Goal: Information Seeking & Learning: Learn about a topic

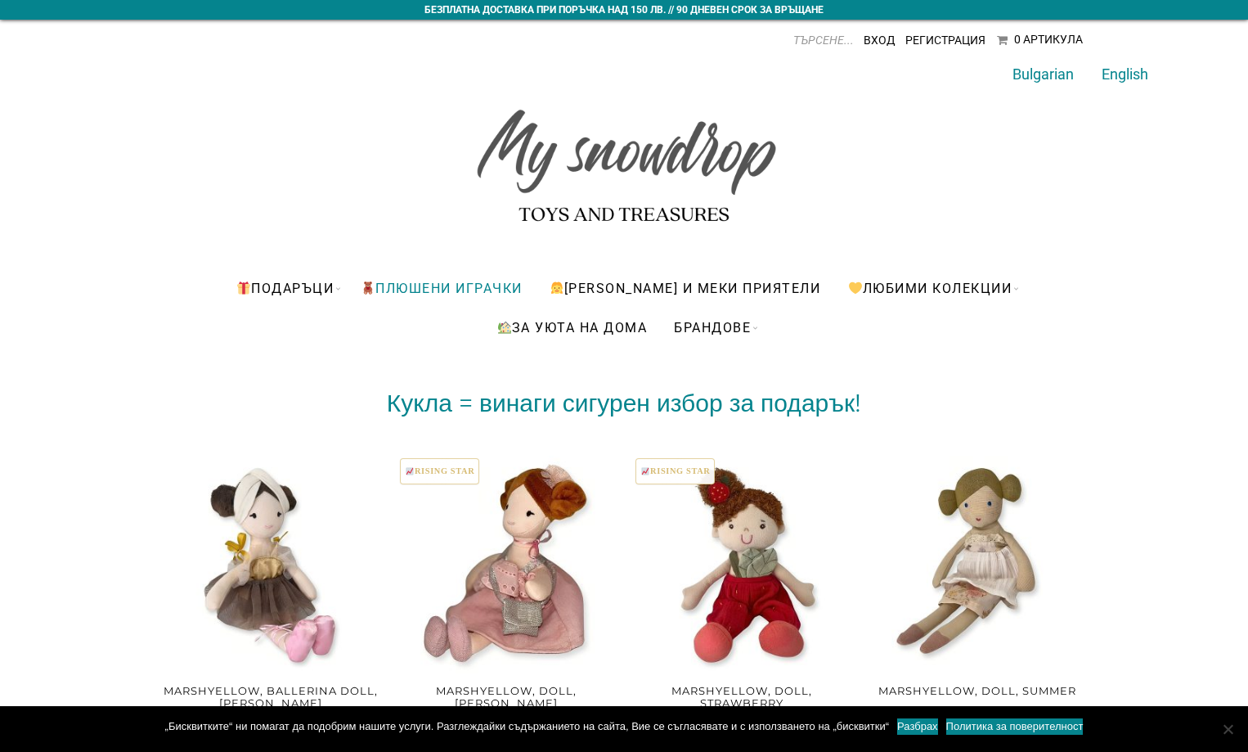
click at [509, 288] on link "ПЛЮШЕНИ ИГРАЧКИ" at bounding box center [441, 287] width 186 height 39
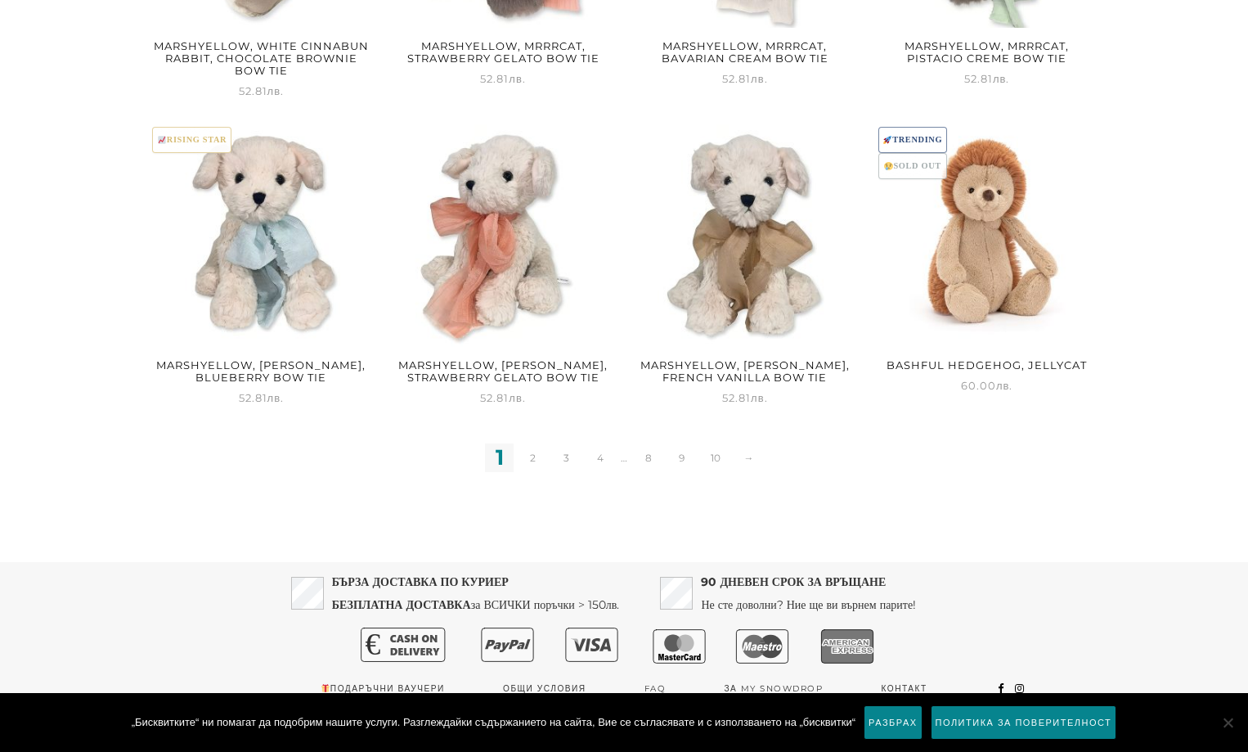
scroll to position [2093, 0]
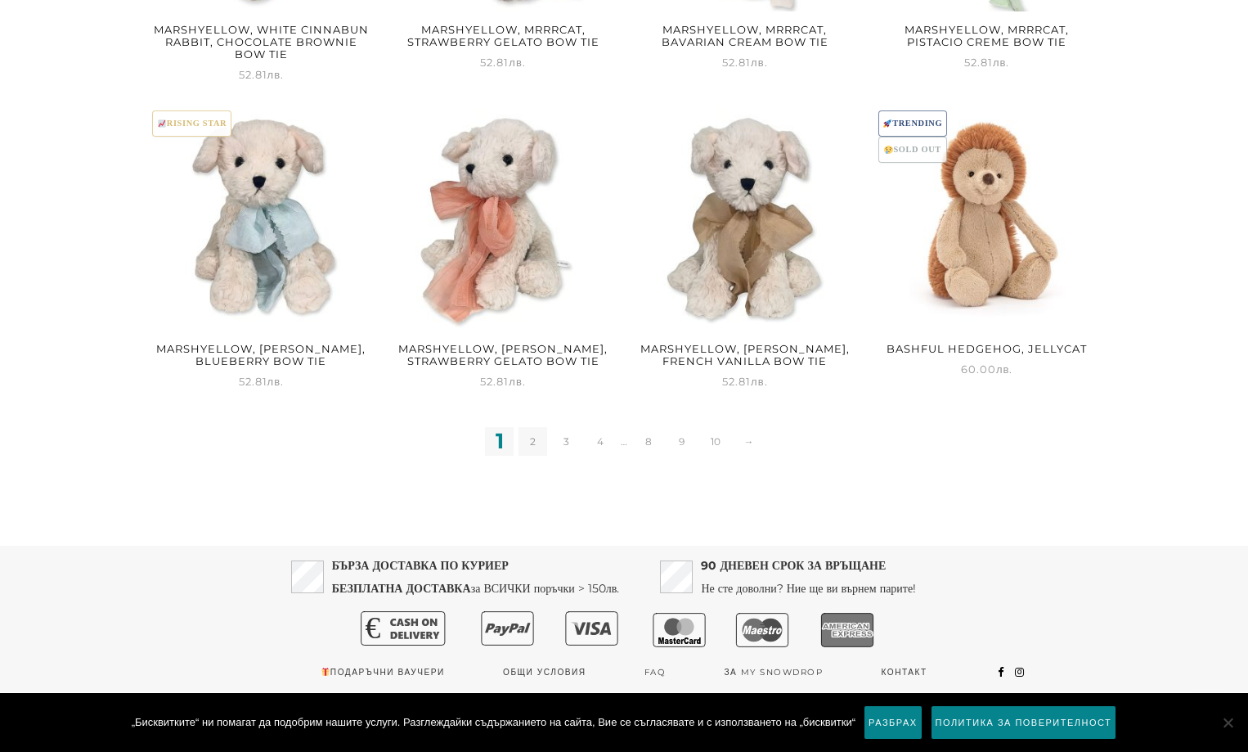
click at [541, 438] on link "2" at bounding box center [533, 441] width 29 height 29
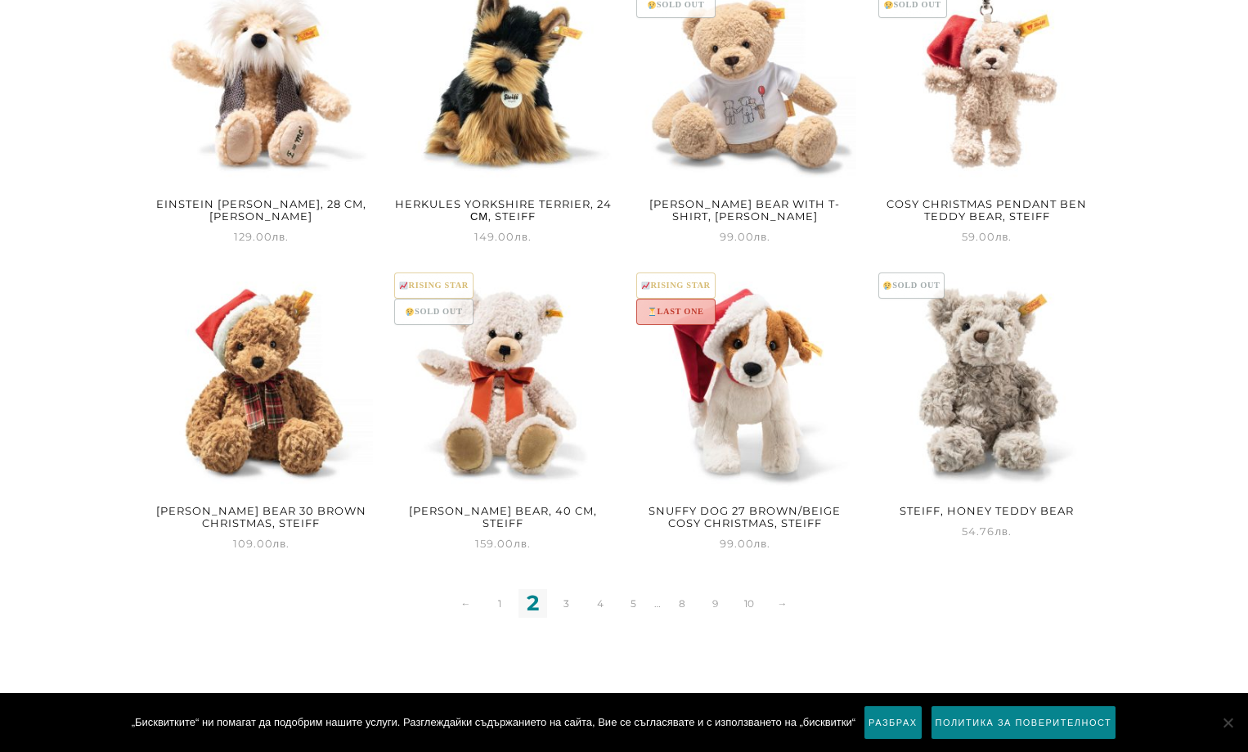
scroll to position [2056, 0]
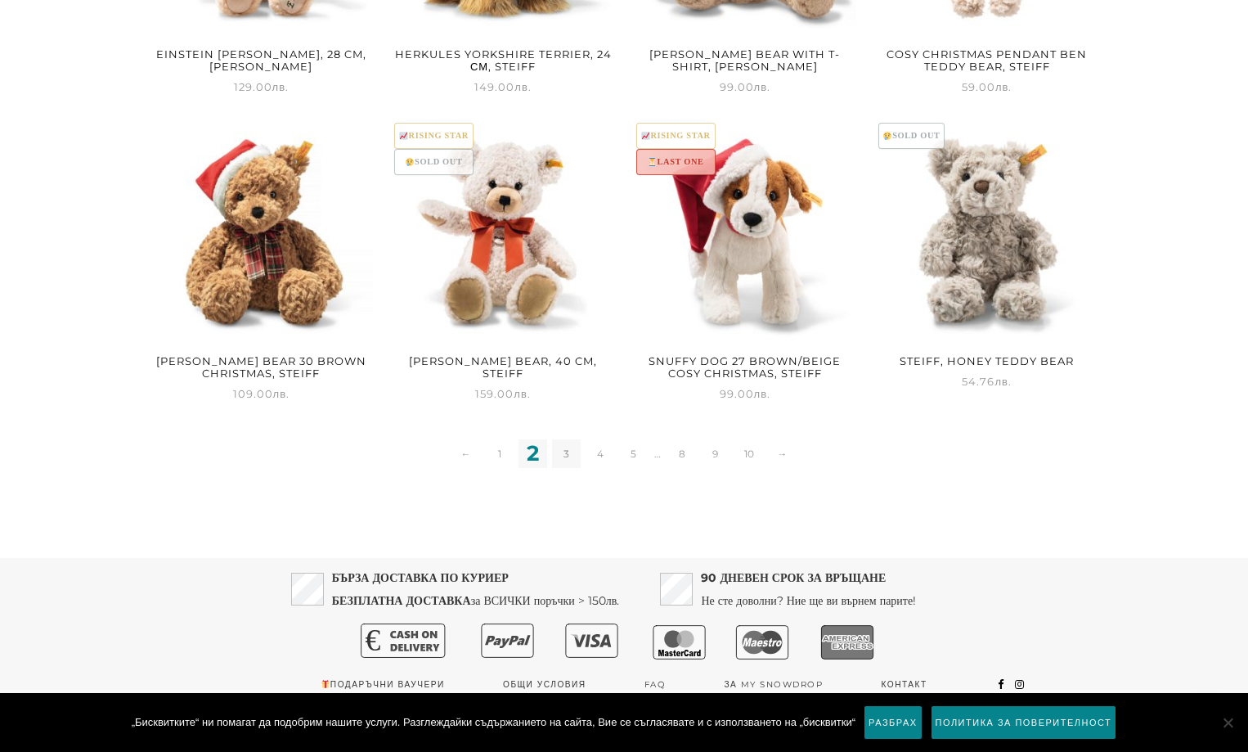
click at [558, 445] on link "3" at bounding box center [566, 453] width 29 height 29
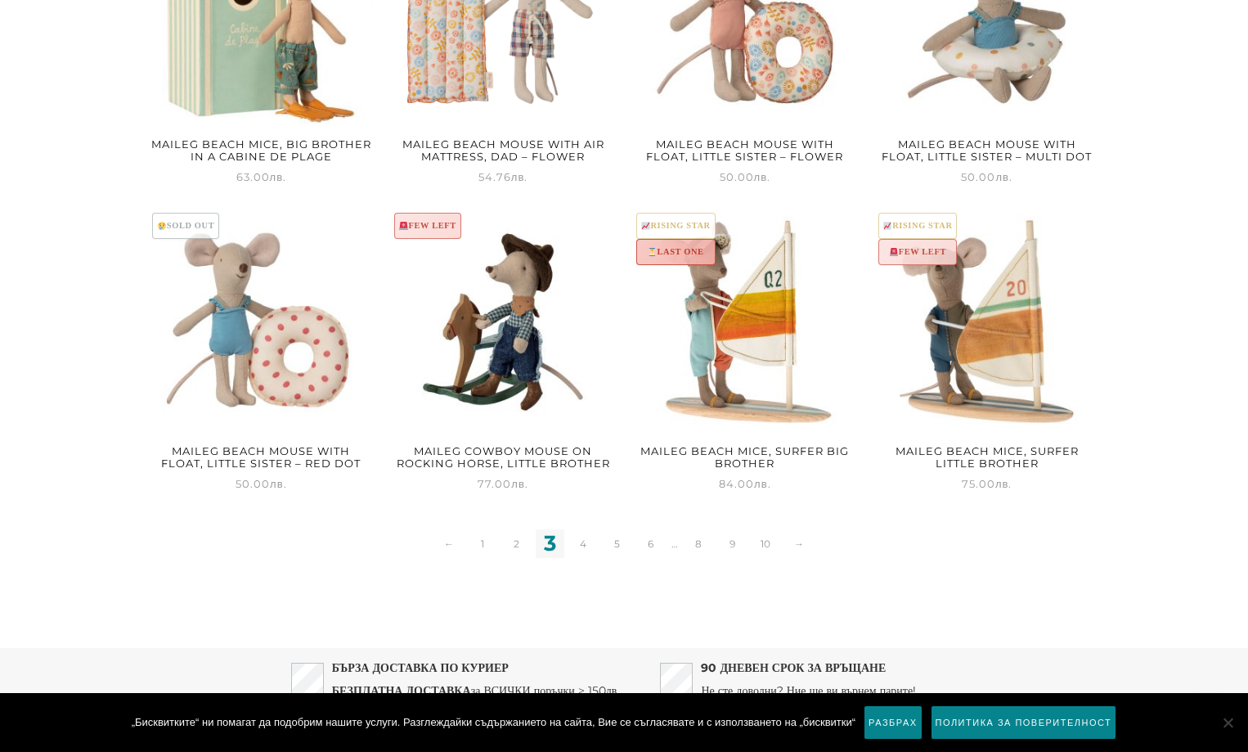
scroll to position [2081, 0]
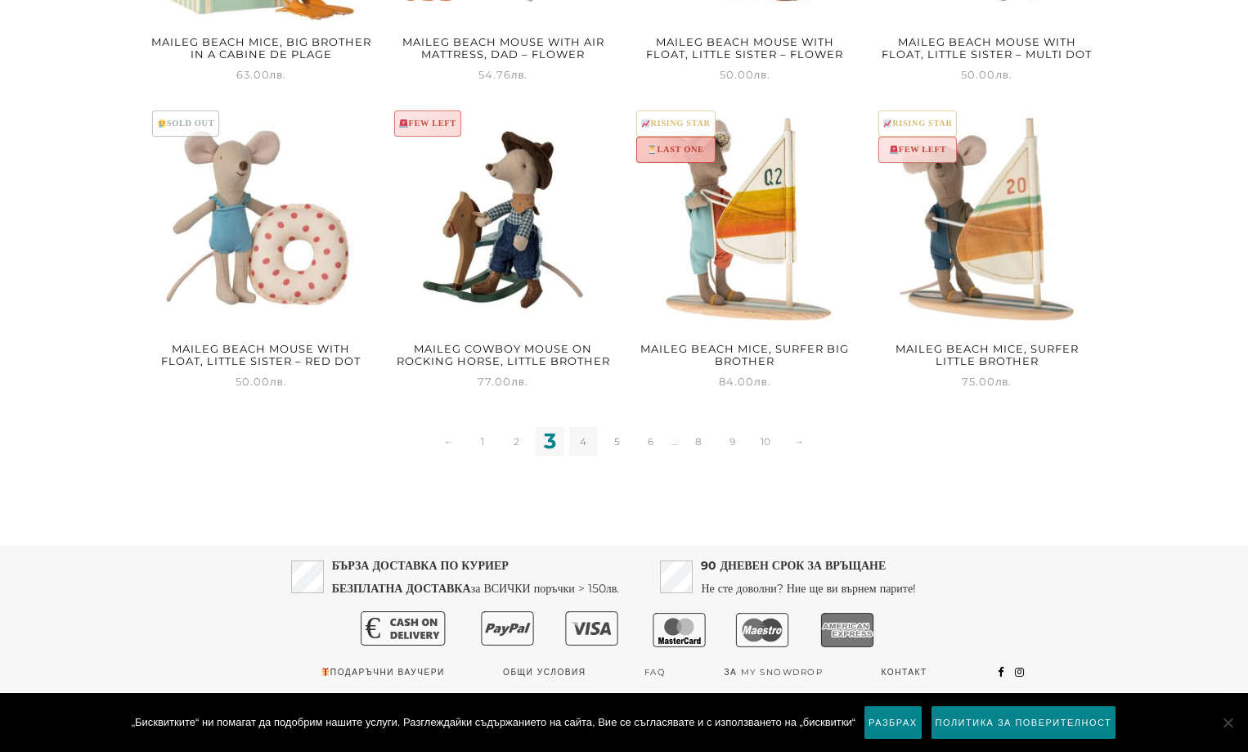
click at [583, 442] on link "4" at bounding box center [583, 441] width 29 height 29
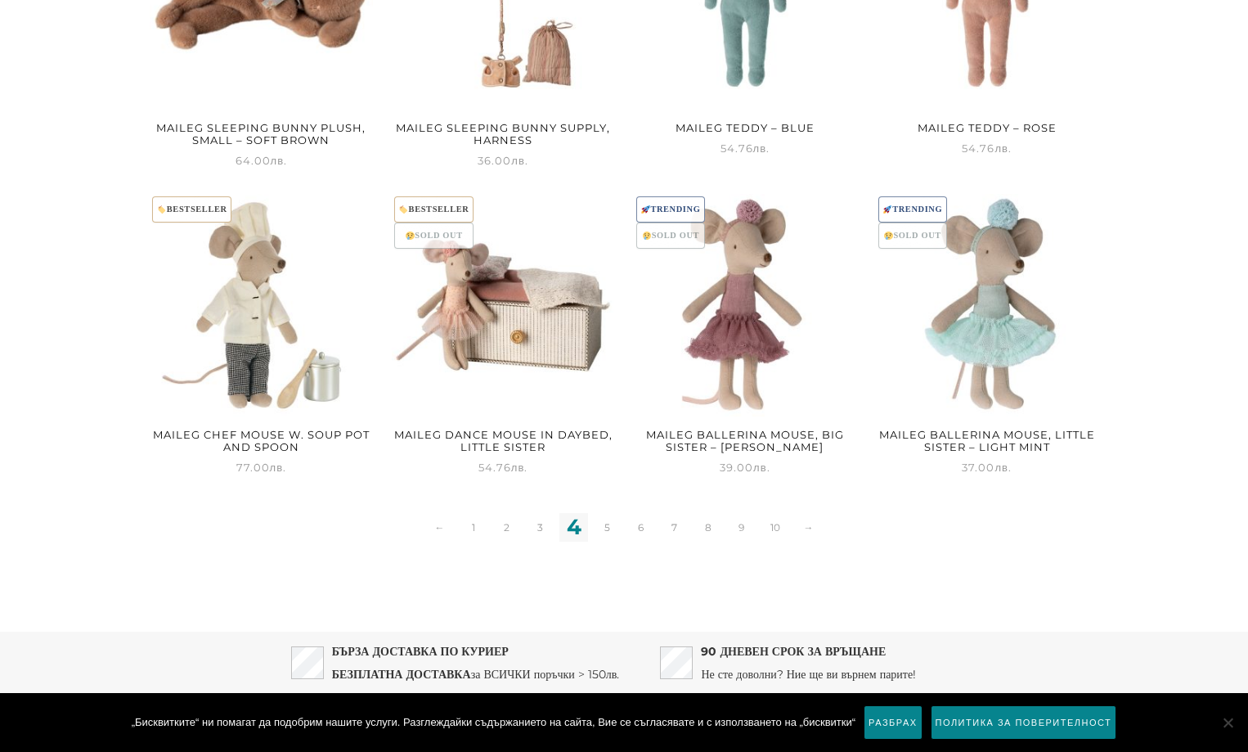
scroll to position [2069, 0]
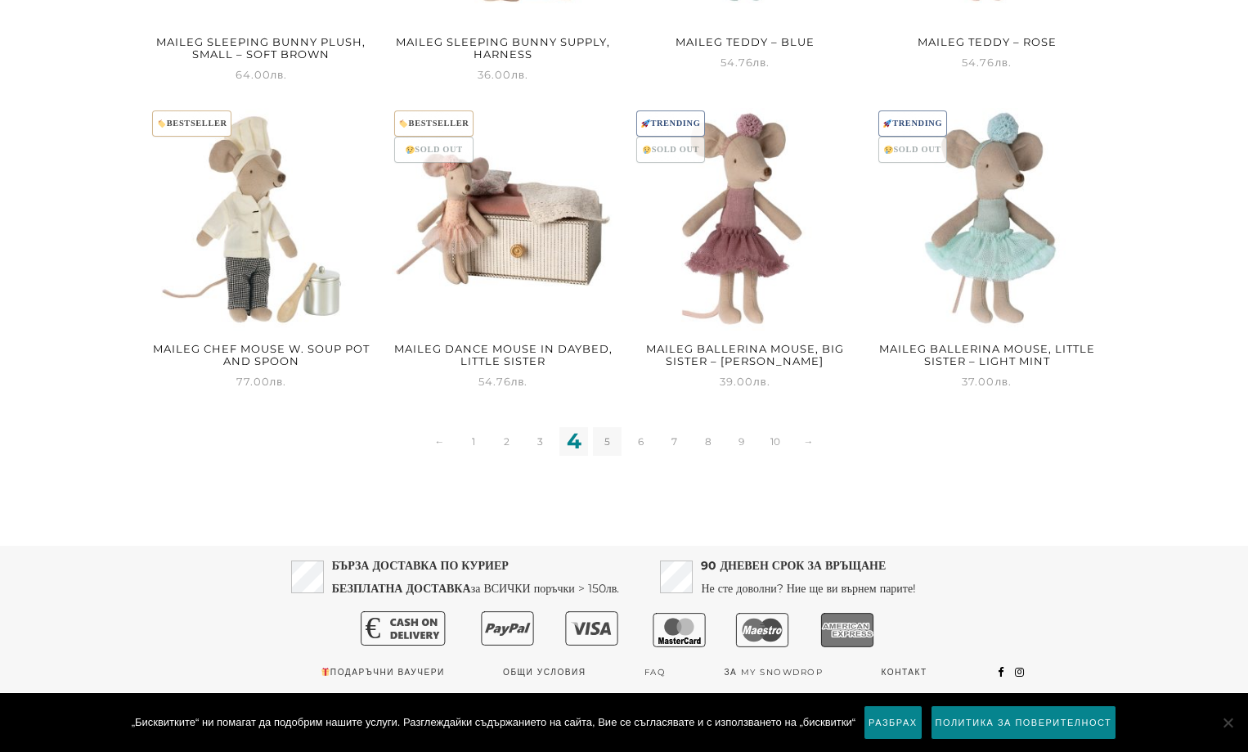
click at [600, 442] on link "5" at bounding box center [607, 441] width 29 height 29
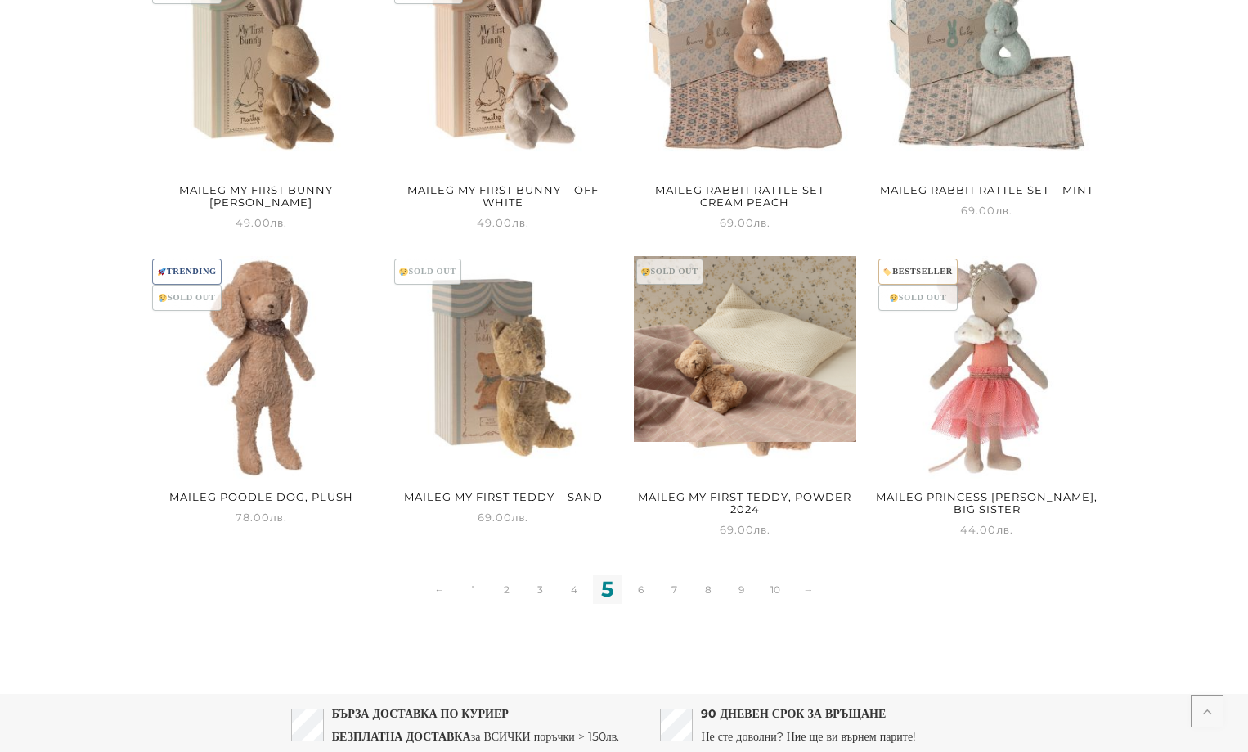
scroll to position [2069, 0]
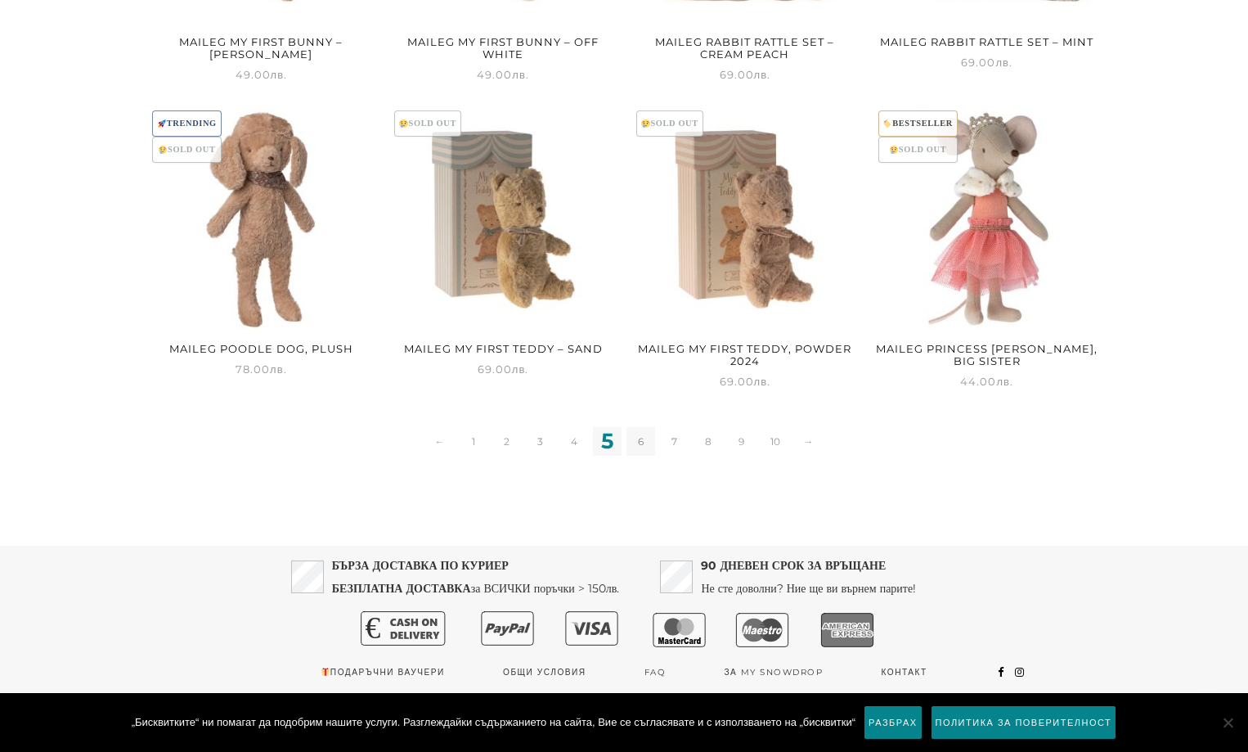
click at [638, 438] on link "6" at bounding box center [641, 441] width 29 height 29
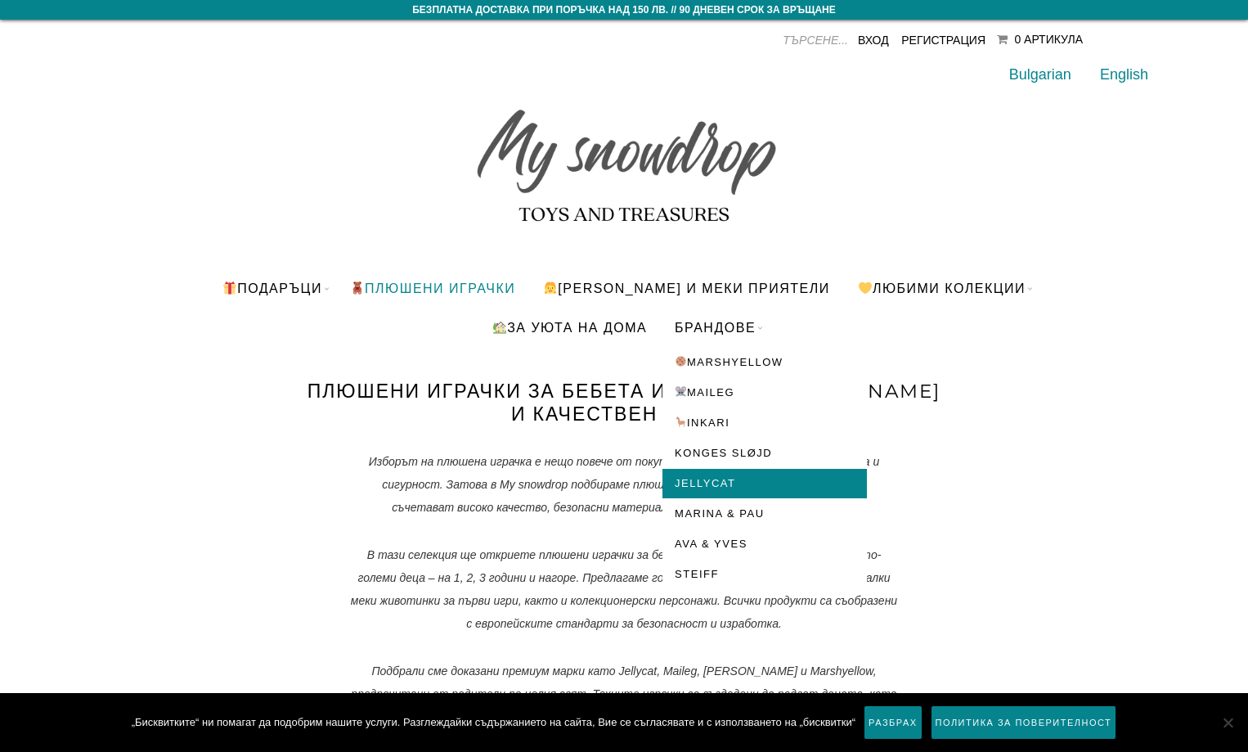
click at [734, 478] on link "Jellycat" at bounding box center [765, 483] width 204 height 29
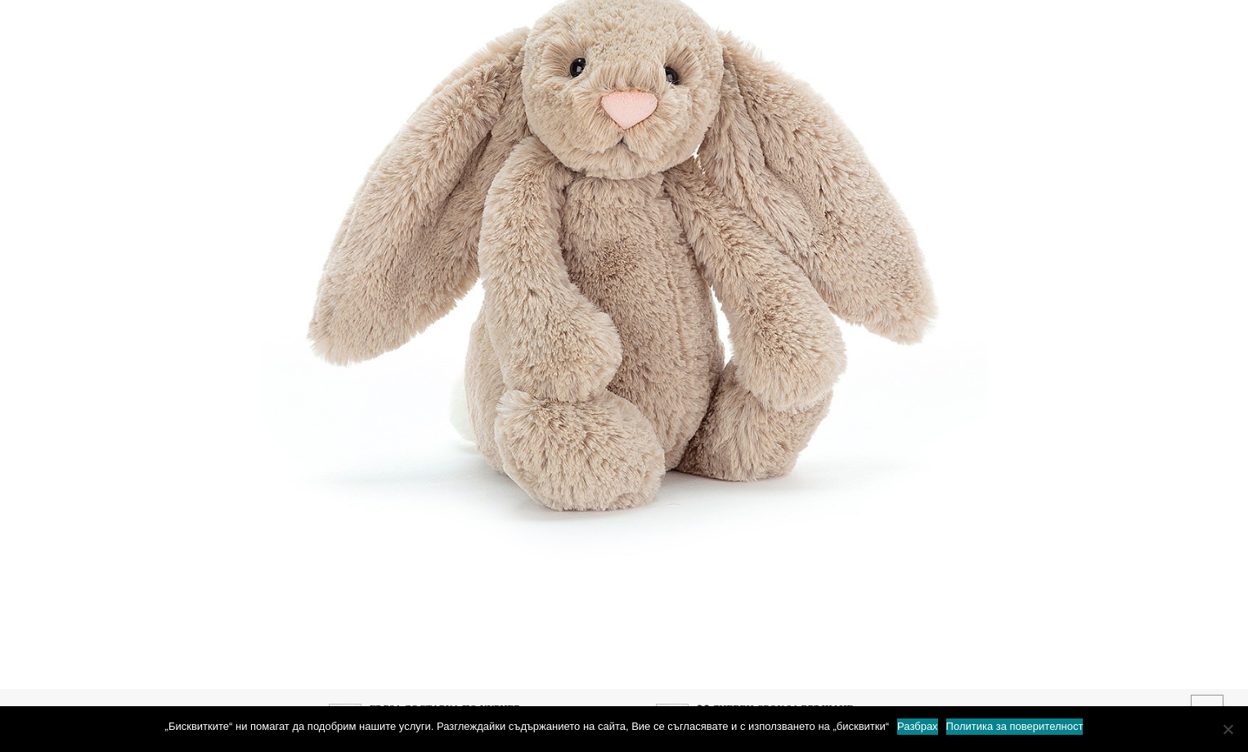
scroll to position [1359, 0]
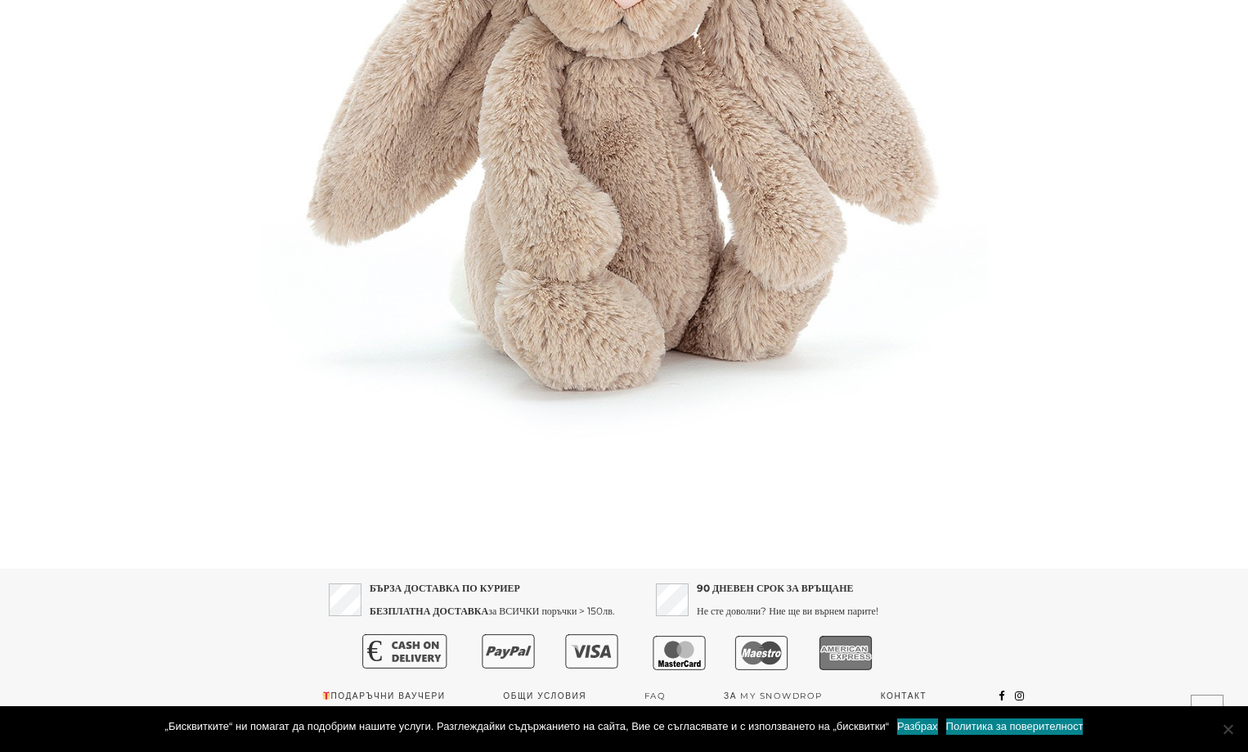
click at [645, 292] on img at bounding box center [624, 133] width 728 height 728
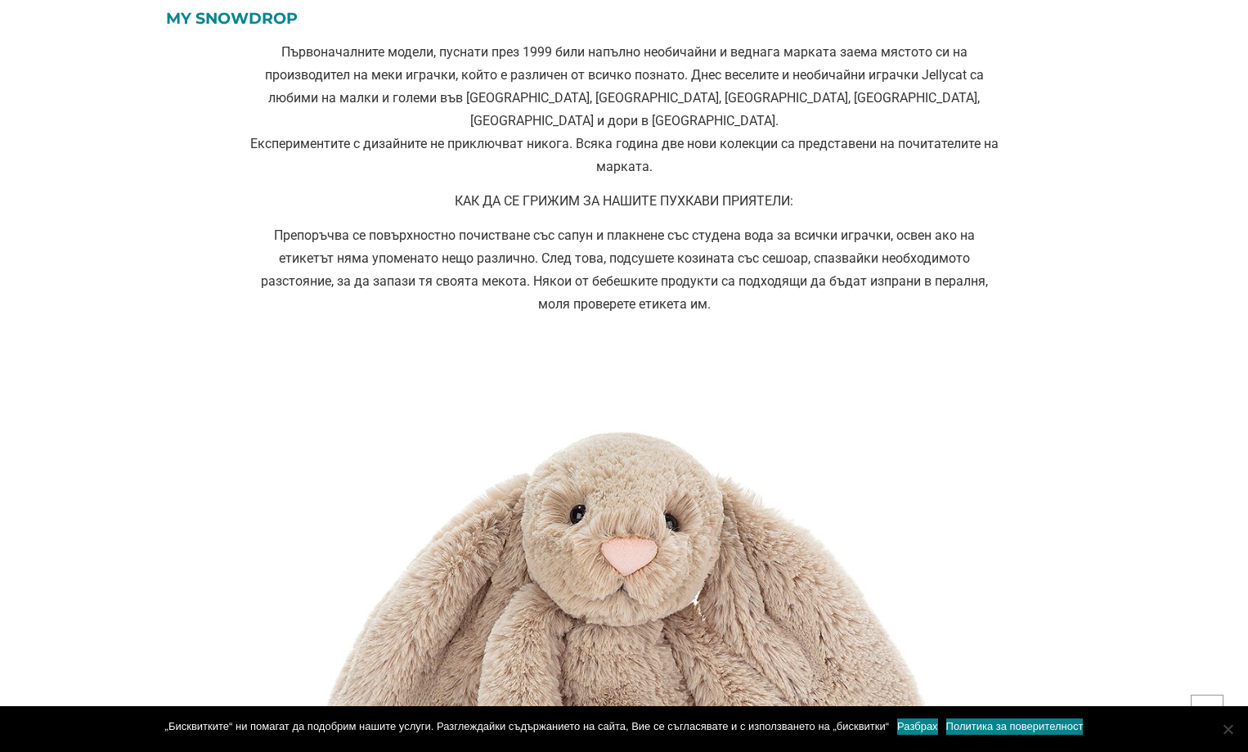
scroll to position [459, 0]
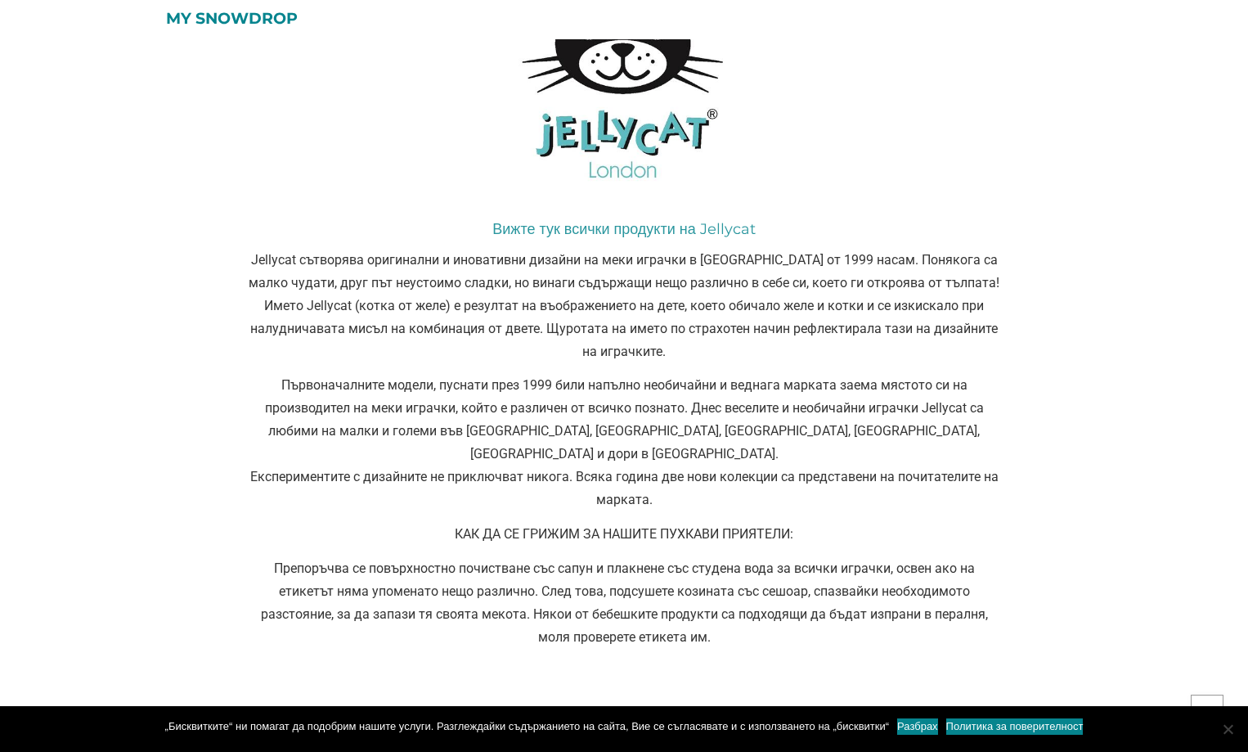
click at [612, 227] on link "Вижте тук всички продукти на Jellycat" at bounding box center [623, 229] width 263 height 18
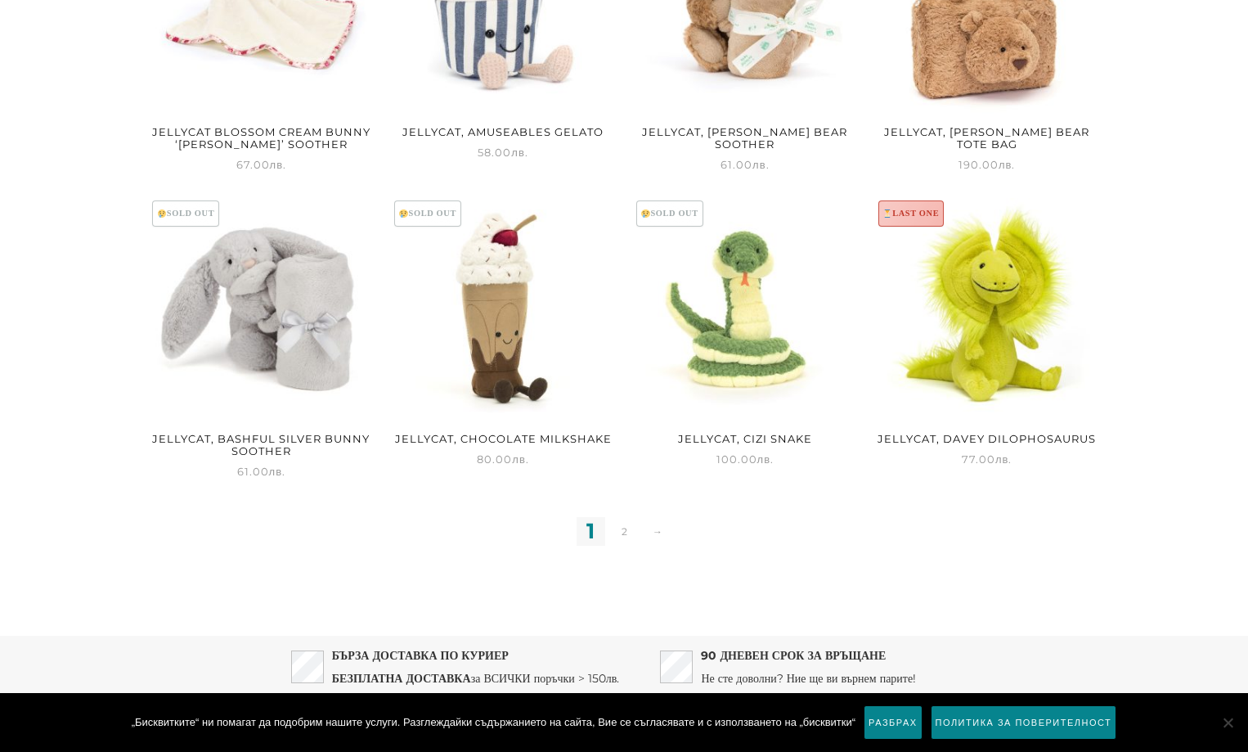
scroll to position [1586, 0]
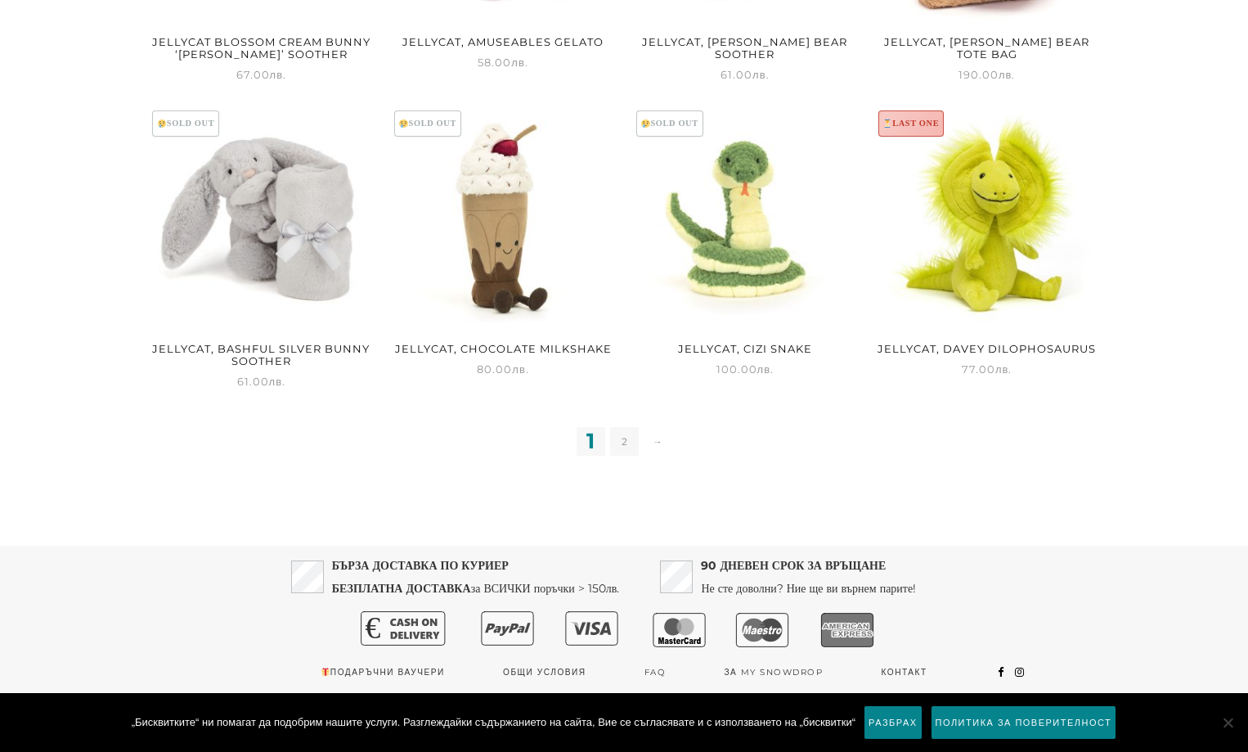
click at [627, 438] on link "2" at bounding box center [624, 441] width 29 height 29
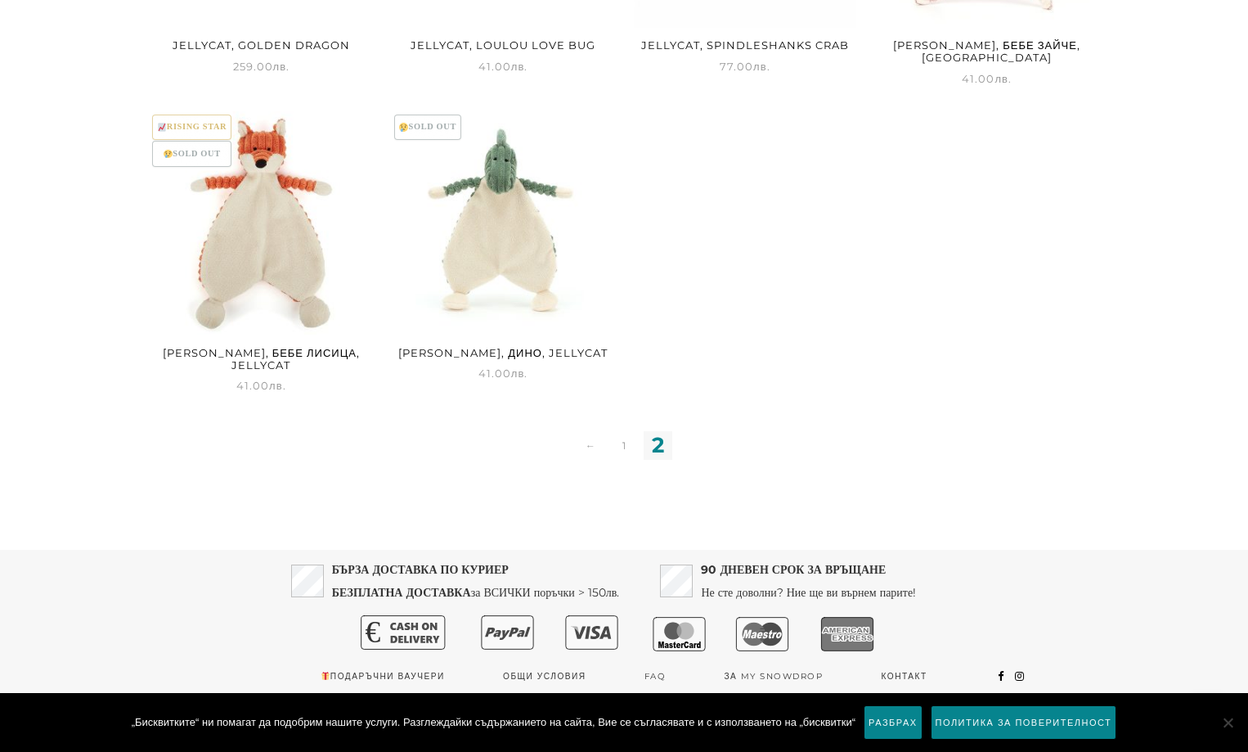
scroll to position [677, 0]
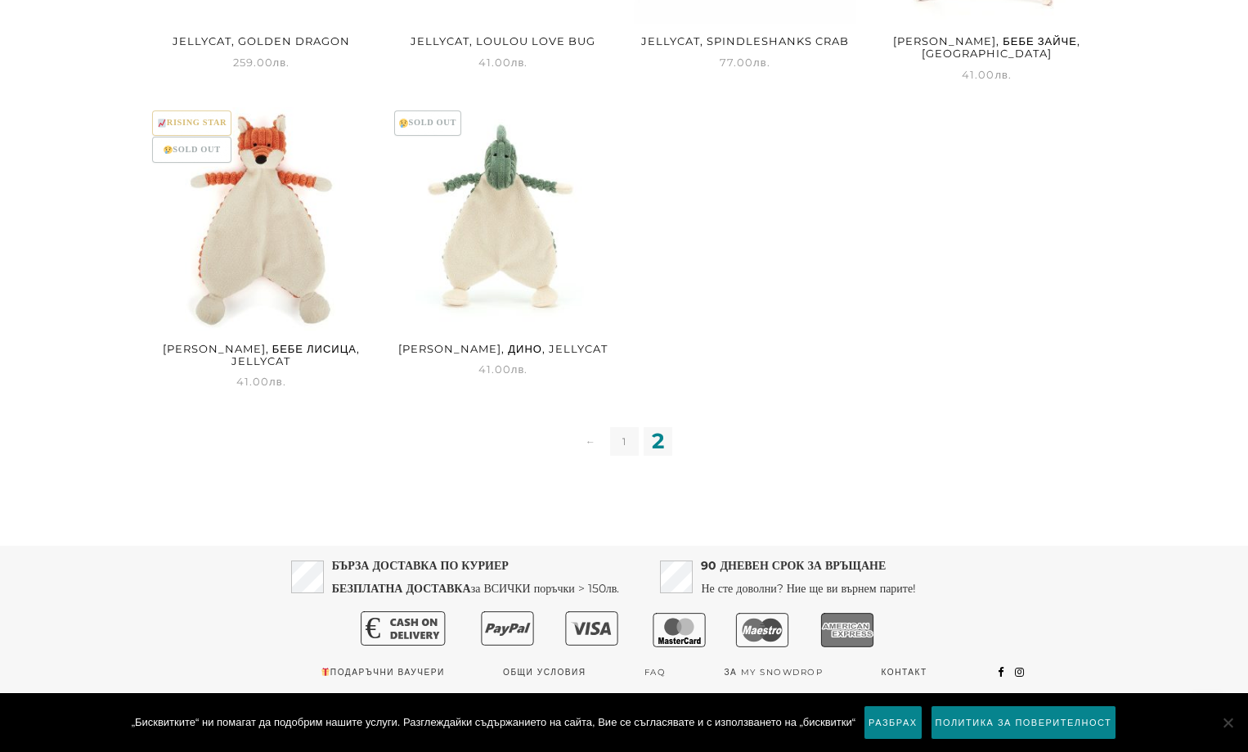
click at [634, 446] on link "1" at bounding box center [624, 441] width 29 height 29
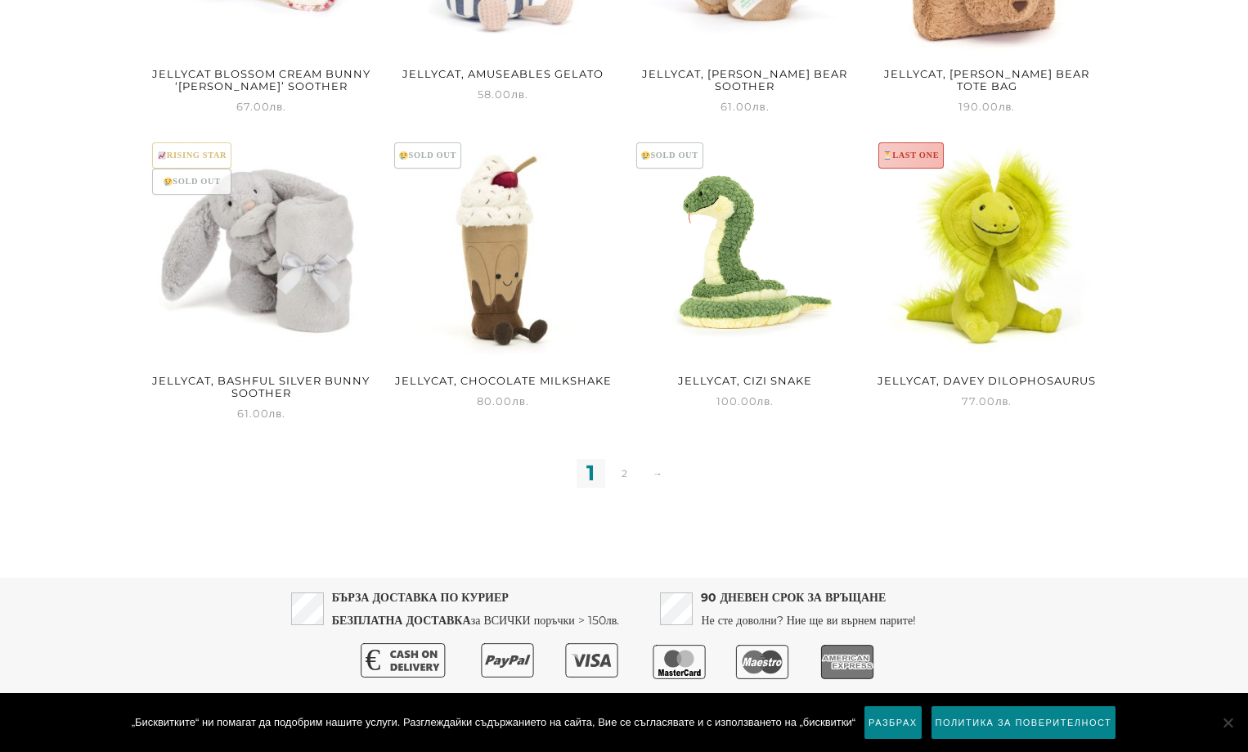
scroll to position [1586, 0]
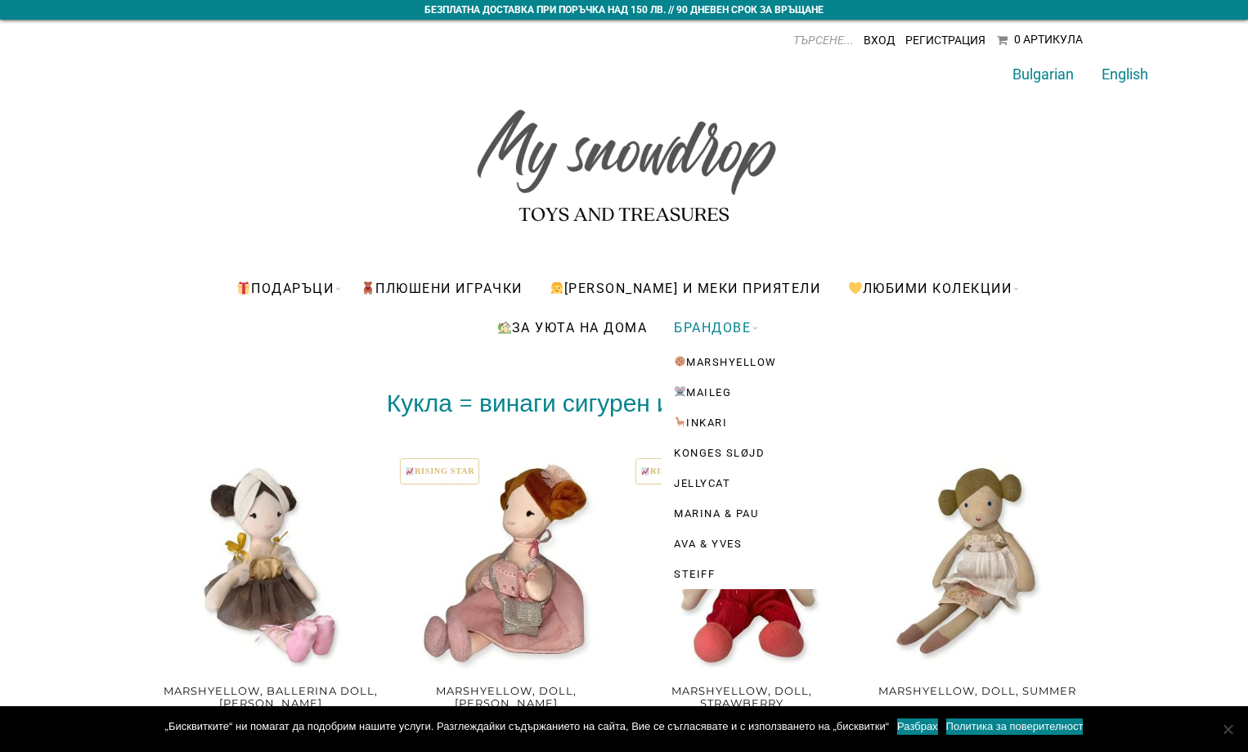
click at [712, 323] on link "БРАНДОВЕ" at bounding box center [712, 327] width 101 height 39
click at [725, 487] on link "Jellycat" at bounding box center [764, 483] width 204 height 29
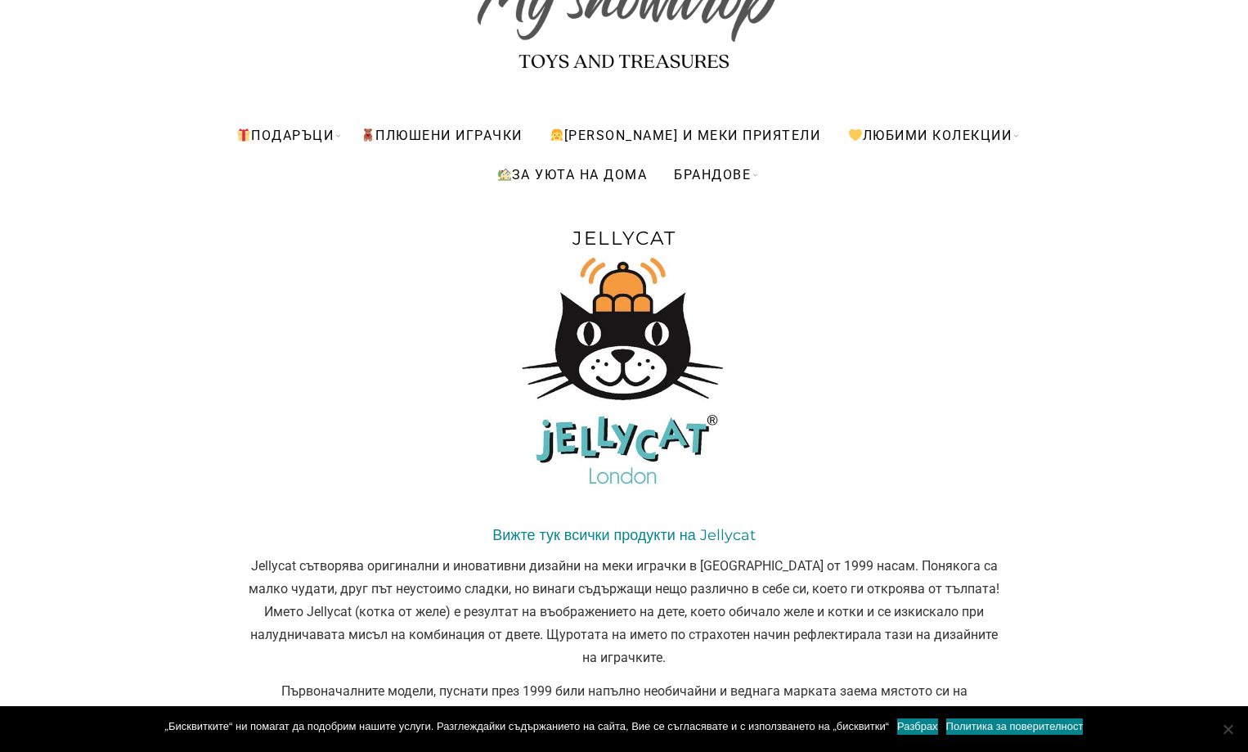
scroll to position [164, 0]
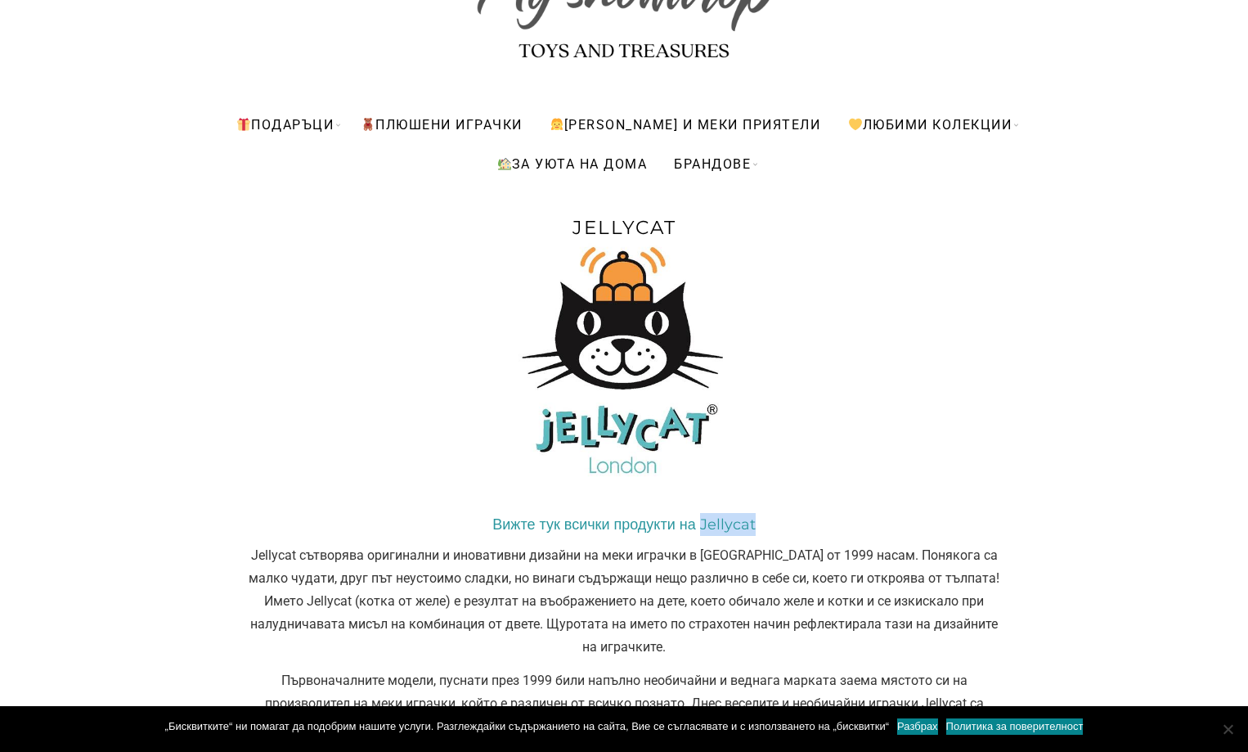
drag, startPoint x: 801, startPoint y: 522, endPoint x: 730, endPoint y: 529, distance: 70.7
click at [730, 529] on h2 "Вижте тук всички продукти на Jellycat" at bounding box center [624, 524] width 752 height 23
copy link "Jellycat"
